Goal: Check status: Check status

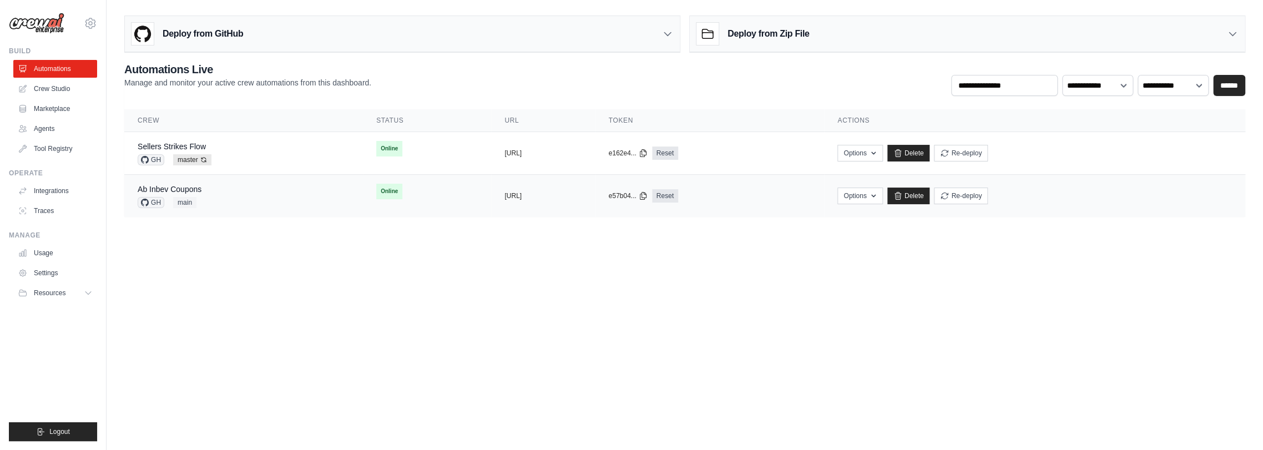
click at [226, 193] on div "Ab Inbev Coupons GH main" at bounding box center [244, 196] width 212 height 24
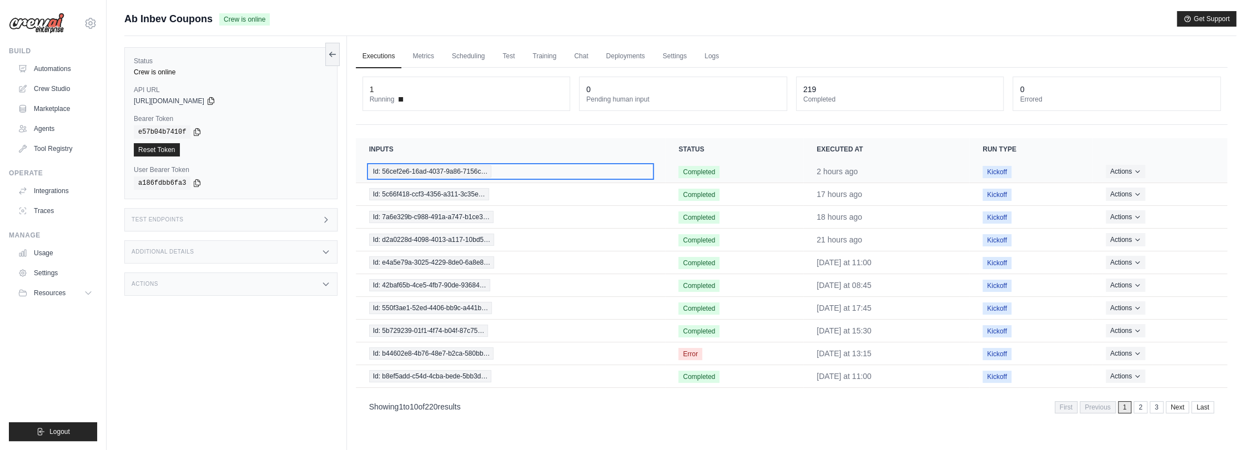
click at [425, 169] on span "Id: 56cef2e6-16ad-4037-9a86-7156c…" at bounding box center [430, 171] width 123 height 12
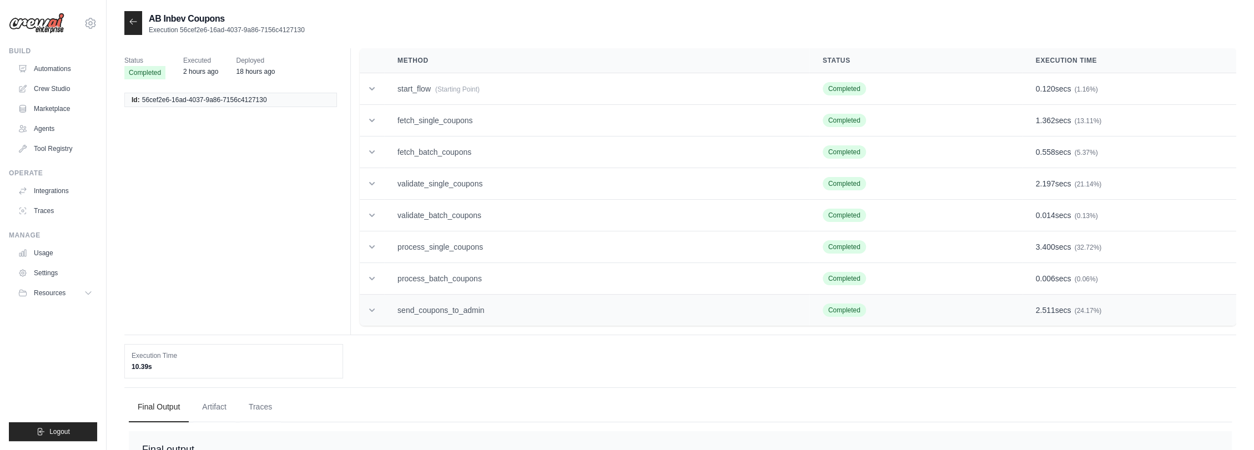
click at [456, 306] on td "send_coupons_to_admin" at bounding box center [596, 311] width 425 height 32
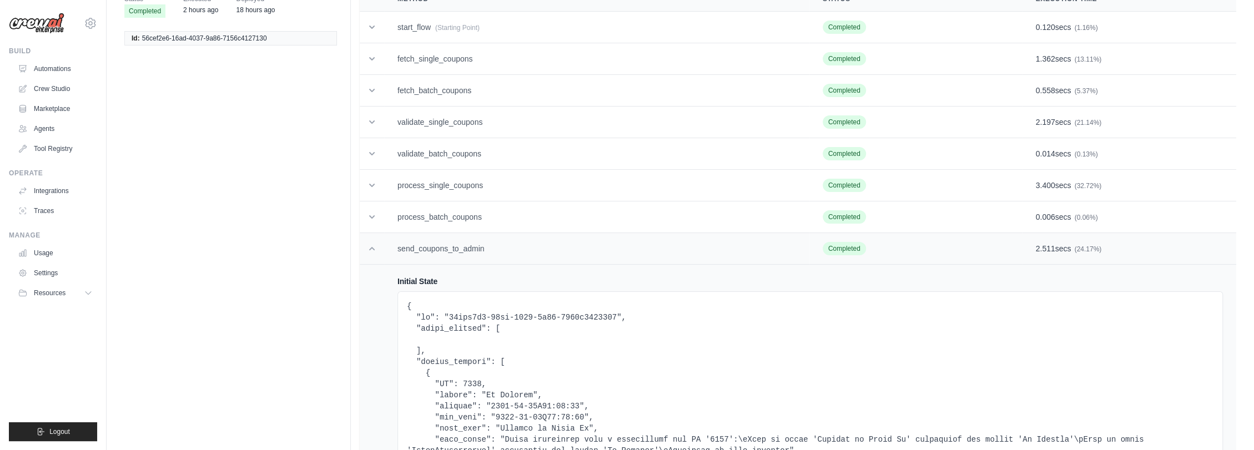
click at [502, 252] on td "send_coupons_to_admin" at bounding box center [596, 249] width 425 height 32
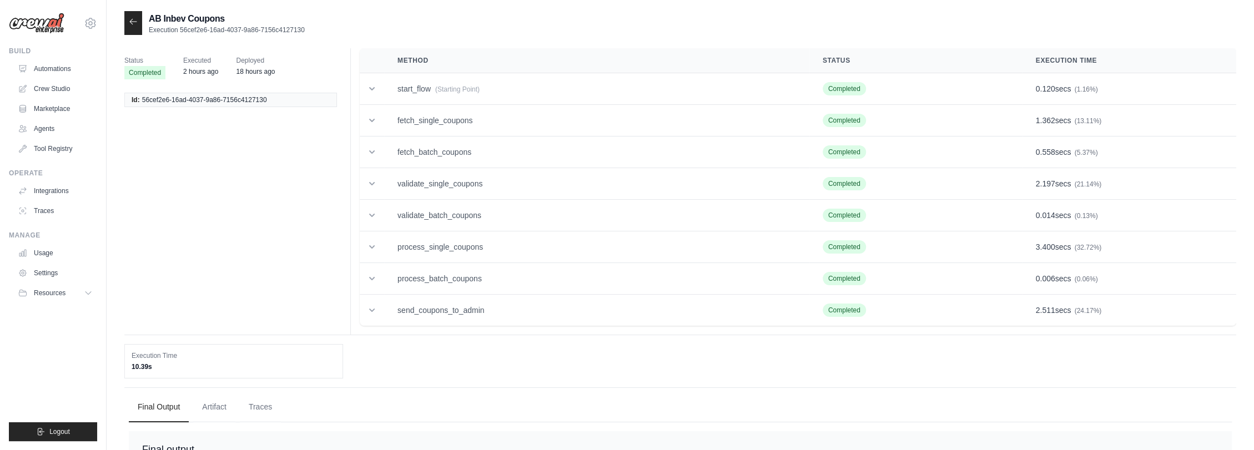
click at [133, 23] on icon at bounding box center [133, 21] width 9 height 9
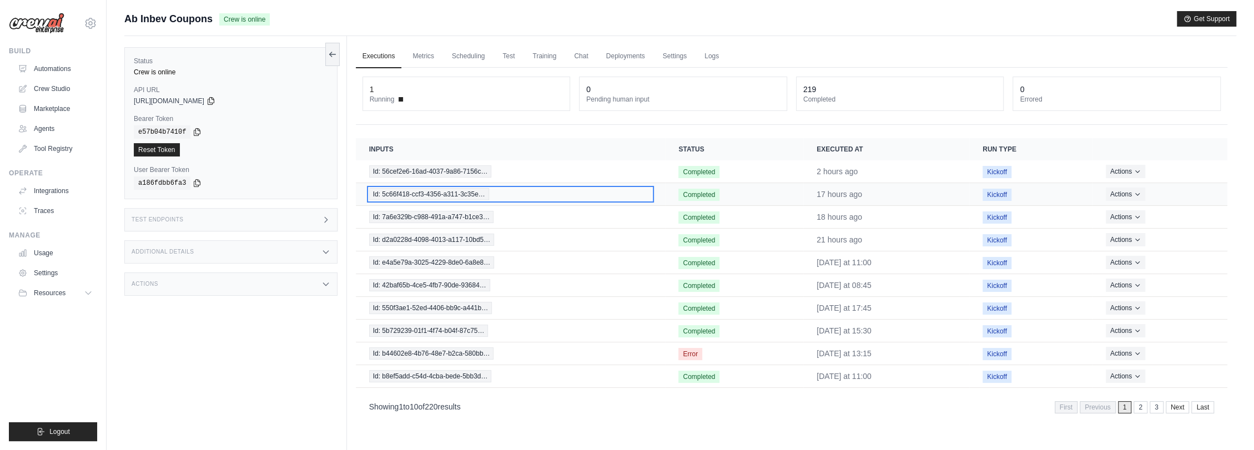
click at [459, 192] on span "Id: 5c66f418-ccf3-4356-a311-3c35e…" at bounding box center [429, 194] width 120 height 12
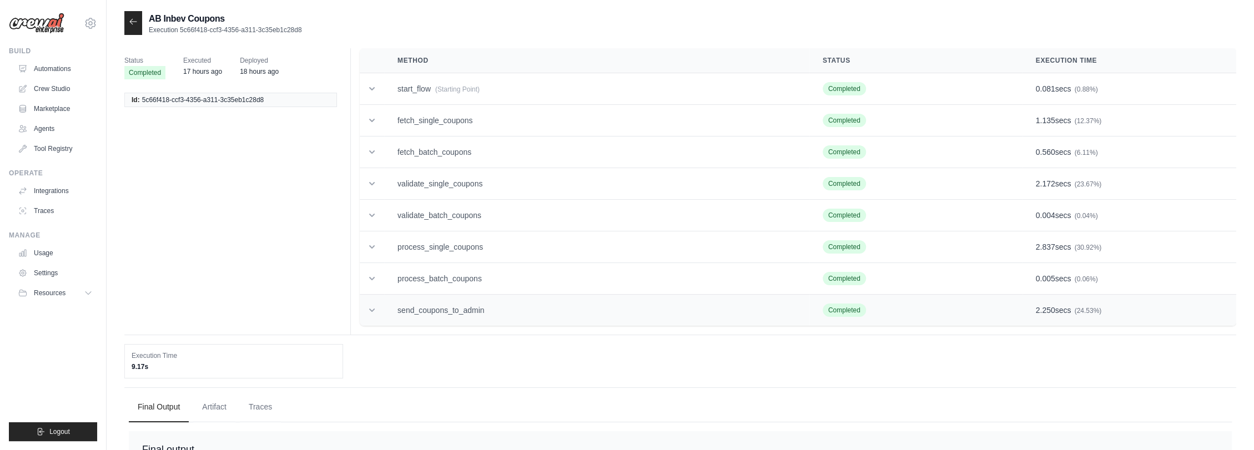
click at [478, 304] on td "send_coupons_to_admin" at bounding box center [596, 311] width 425 height 32
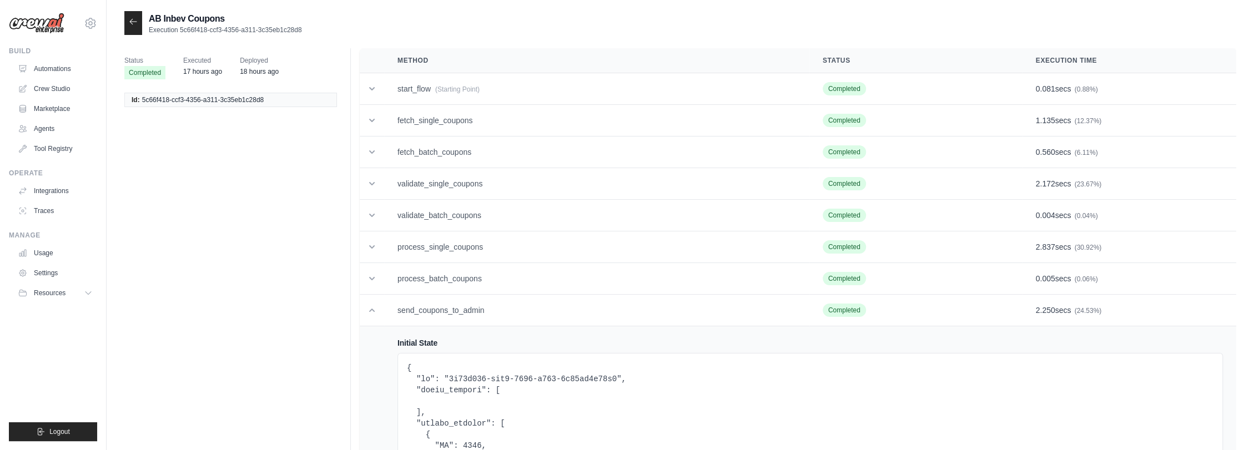
click at [138, 18] on div at bounding box center [133, 23] width 18 height 24
click at [135, 23] on icon at bounding box center [133, 21] width 9 height 9
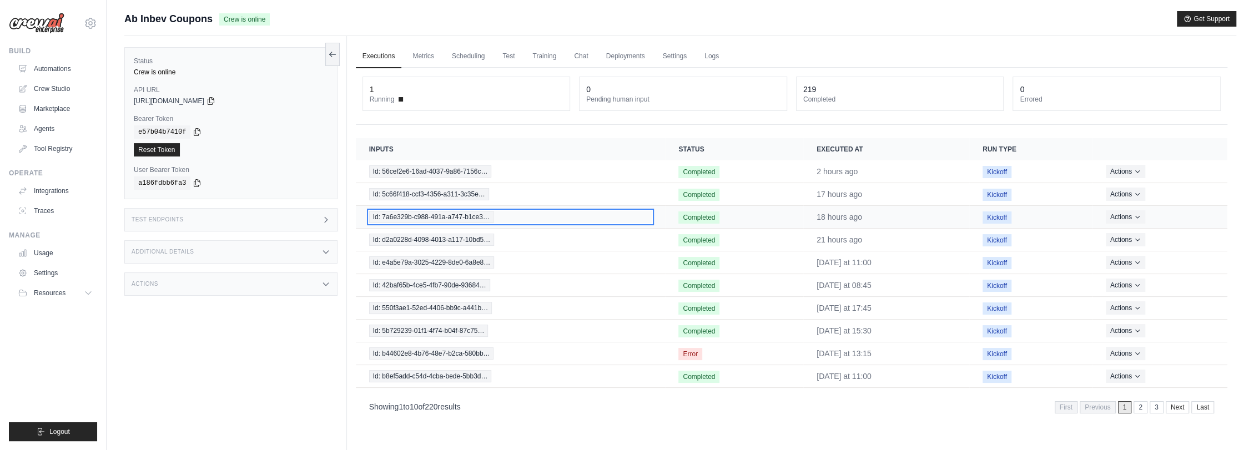
click at [475, 213] on span "Id: 7a6e329b-c988-491a-a747-b1ce3…" at bounding box center [431, 217] width 124 height 12
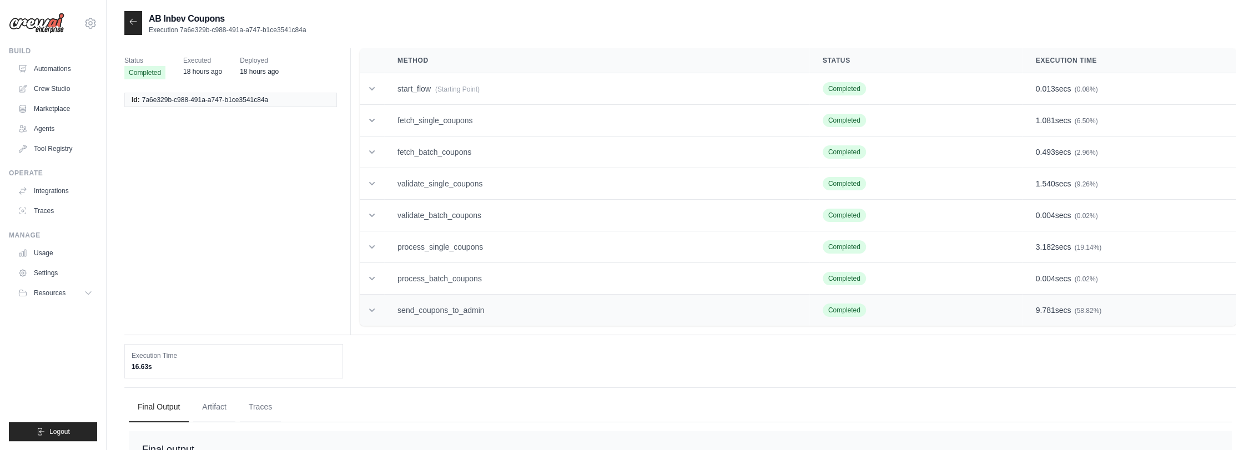
click at [455, 312] on td "send_coupons_to_admin" at bounding box center [596, 311] width 425 height 32
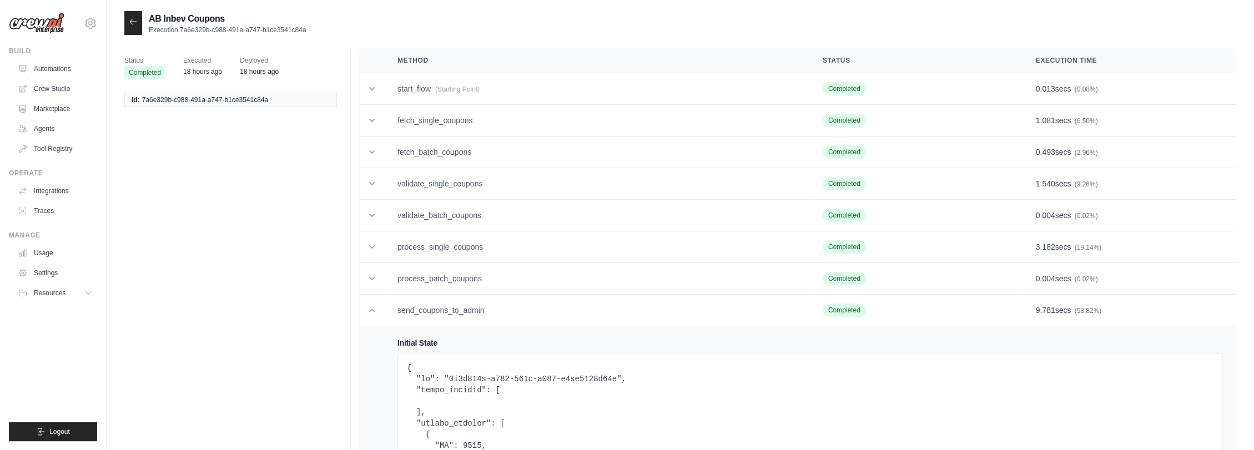
click at [129, 19] on icon at bounding box center [133, 21] width 9 height 9
